Goal: Task Accomplishment & Management: Use online tool/utility

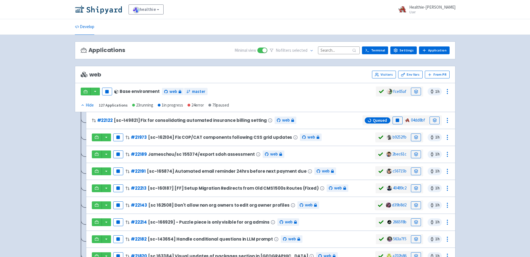
click at [336, 50] on input at bounding box center [339, 50] width 42 height 8
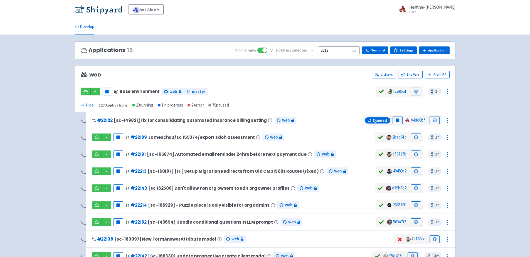
type input "22122"
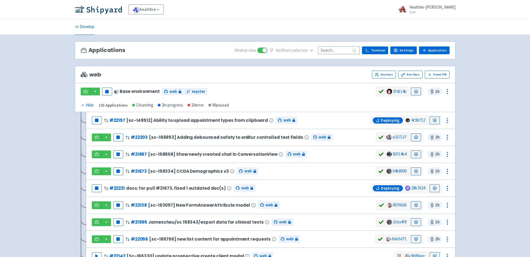
click at [331, 49] on input at bounding box center [339, 50] width 42 height 8
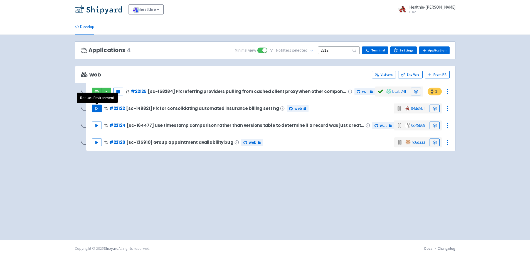
type input "2212"
click at [99, 107] on button "Play" at bounding box center [97, 109] width 10 height 8
click at [113, 12] on img at bounding box center [98, 9] width 47 height 9
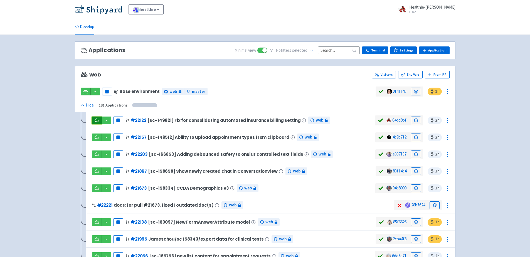
click at [95, 119] on icon at bounding box center [97, 120] width 4 height 4
